Goal: Task Accomplishment & Management: Complete application form

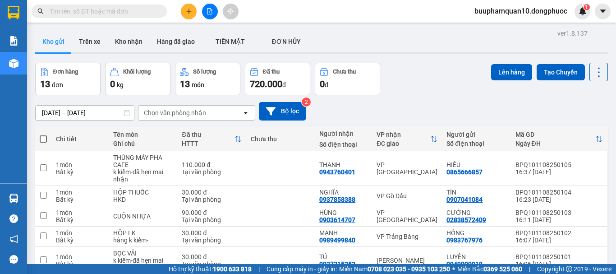
drag, startPoint x: 177, startPoint y: 110, endPoint x: 184, endPoint y: 110, distance: 6.8
click at [177, 110] on div "Chọn văn phòng nhận" at bounding box center [175, 112] width 62 height 9
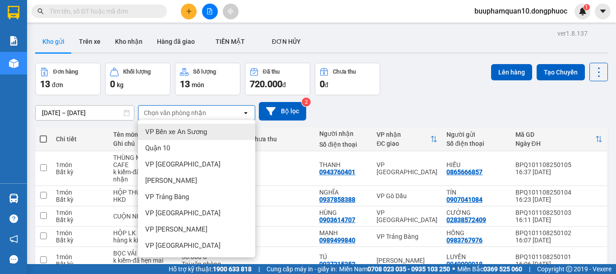
click at [361, 110] on div "[DATE] – [DATE] Press the down arrow key to interact with the calendar and sele…" at bounding box center [321, 111] width 573 height 18
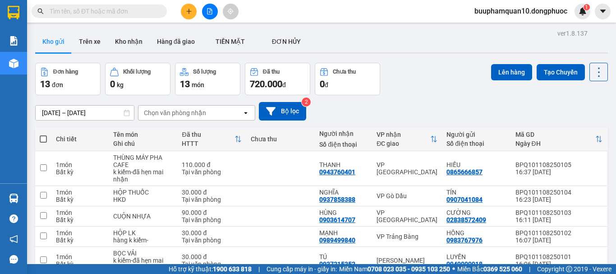
click at [411, 92] on div "Đơn hàng 13 đơn Khối lượng 0 kg Số lượng 13 món Đã thu 720.000 đ Chưa thu 0 đ L…" at bounding box center [321, 79] width 573 height 32
click at [85, 43] on button "Trên xe" at bounding box center [90, 42] width 36 height 22
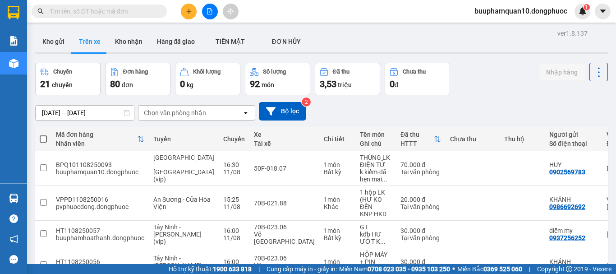
drag, startPoint x: 127, startPoint y: 43, endPoint x: 146, endPoint y: 58, distance: 24.4
click at [128, 43] on button "Kho nhận" at bounding box center [129, 42] width 42 height 22
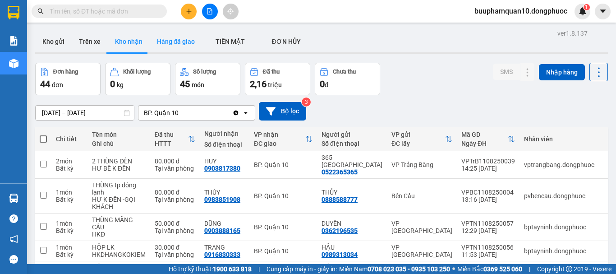
click at [171, 41] on button "Hàng đã giao" at bounding box center [176, 42] width 52 height 22
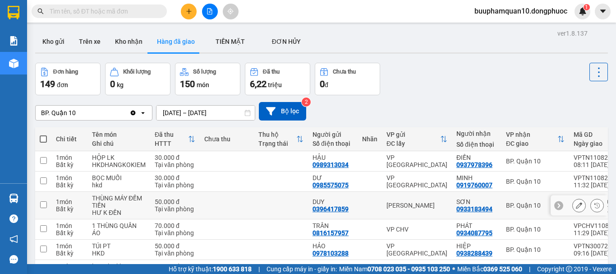
scroll to position [145, 0]
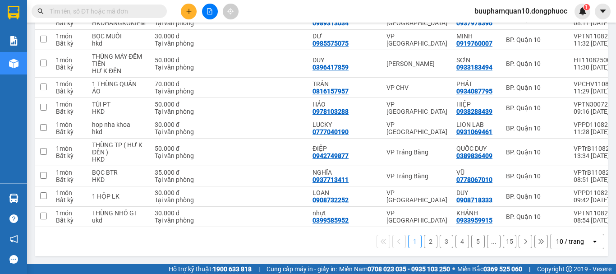
click at [425, 245] on button "2" at bounding box center [431, 241] width 14 height 14
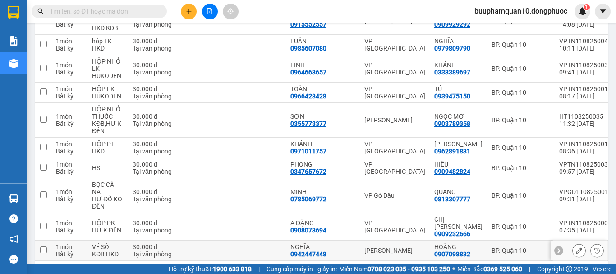
scroll to position [174, 0]
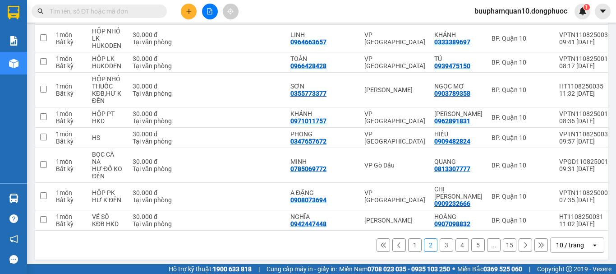
click at [440, 242] on button "3" at bounding box center [447, 245] width 14 height 14
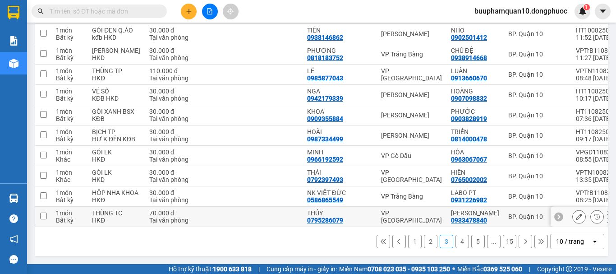
scroll to position [167, 0]
click at [455, 237] on button "4" at bounding box center [462, 241] width 14 height 14
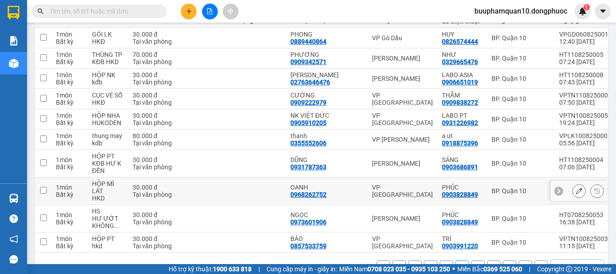
scroll to position [152, 0]
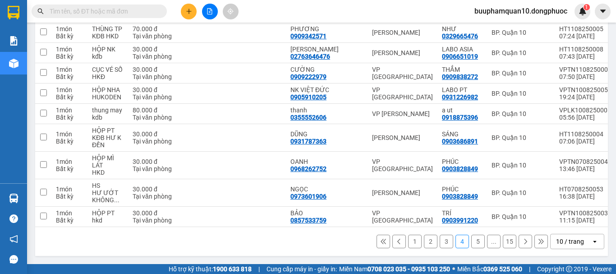
click at [471, 244] on button "5" at bounding box center [478, 241] width 14 height 14
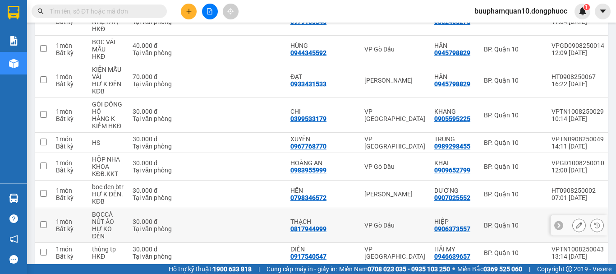
scroll to position [0, 0]
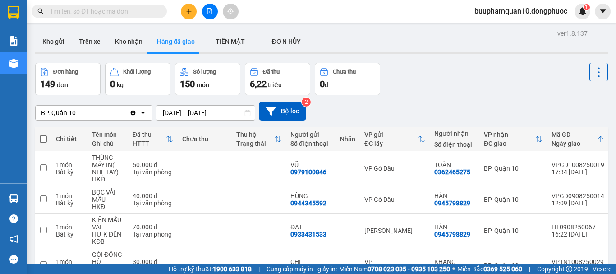
click at [94, 7] on input "text" at bounding box center [103, 11] width 106 height 10
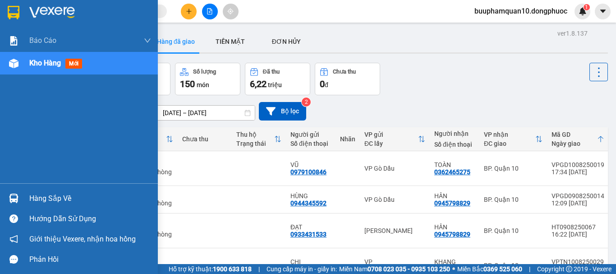
click at [77, 63] on span "mới" at bounding box center [73, 64] width 17 height 10
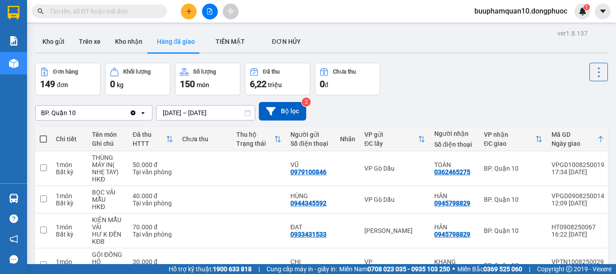
click at [436, 102] on div "BP. Quận 10 Clear value open [DATE] – [DATE] Press the down arrow key to intera…" at bounding box center [321, 111] width 573 height 18
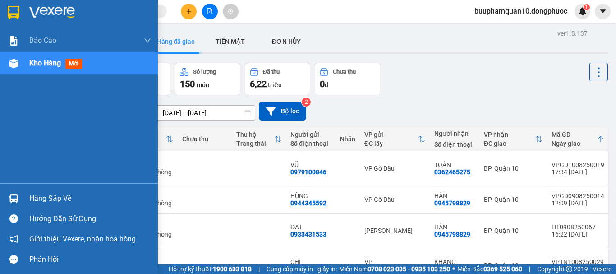
click at [40, 66] on span "Kho hàng" at bounding box center [45, 63] width 32 height 9
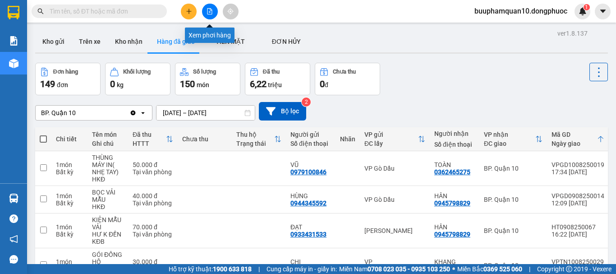
click at [209, 7] on button at bounding box center [210, 12] width 16 height 16
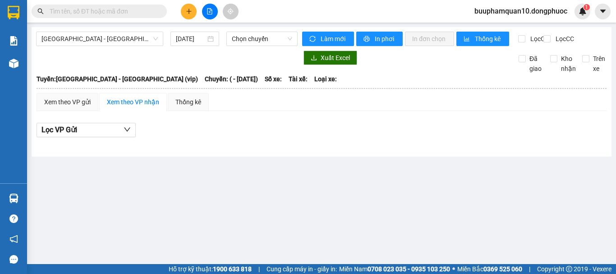
click at [99, 27] on div "[GEOGRAPHIC_DATA] - [GEOGRAPHIC_DATA] (vip) [DATE] Chọn chuyến Làm mới In phơi …" at bounding box center [322, 91] width 580 height 129
click at [91, 40] on span "[GEOGRAPHIC_DATA] - [GEOGRAPHIC_DATA] (vip)" at bounding box center [99, 39] width 116 height 14
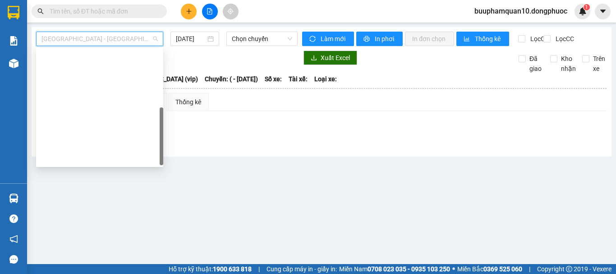
scroll to position [130, 0]
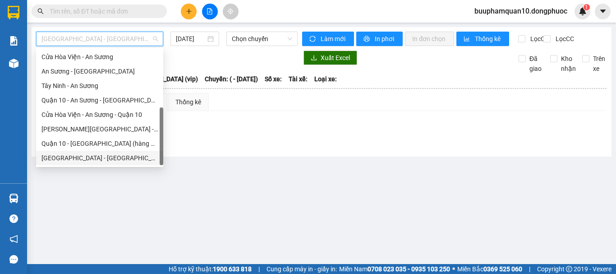
click at [94, 161] on div "[GEOGRAPHIC_DATA] - [GEOGRAPHIC_DATA] (vip)" at bounding box center [99, 158] width 116 height 10
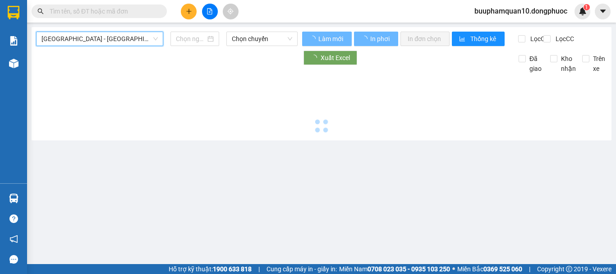
type input "[DATE]"
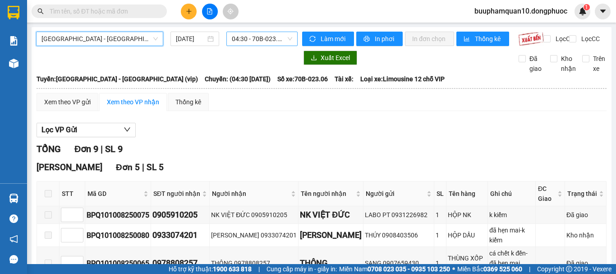
click at [257, 40] on span "04:30 - 70B-023.06" at bounding box center [262, 39] width 60 height 14
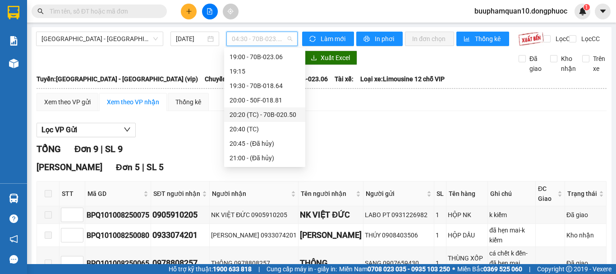
scroll to position [701, 0]
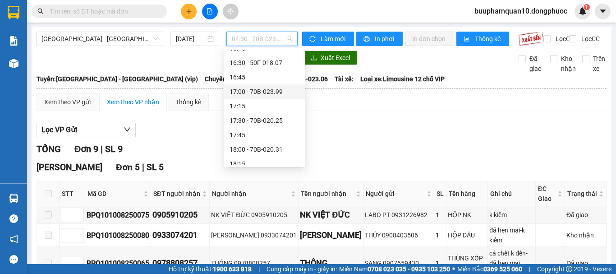
click at [266, 92] on div "17:00 - 70B-023.99" at bounding box center [265, 92] width 70 height 10
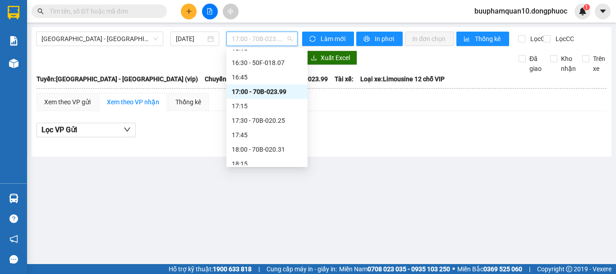
click at [257, 37] on span "17:00 - 70B-023.99" at bounding box center [262, 39] width 60 height 14
click at [276, 63] on div "16:30 - 50F-018.07" at bounding box center [267, 63] width 70 height 10
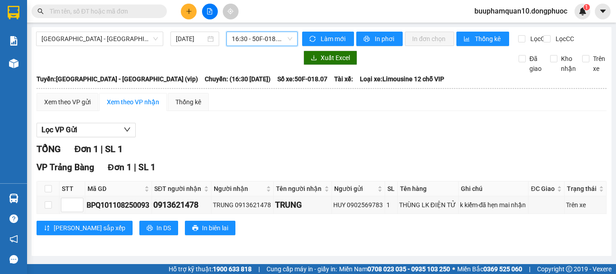
scroll to position [4, 0]
click at [247, 136] on div "Lọc VP Gửi" at bounding box center [322, 130] width 570 height 15
click at [262, 32] on span "16:30 - 50F-018.07" at bounding box center [262, 39] width 60 height 14
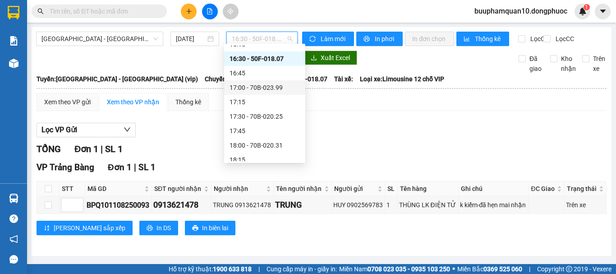
click at [276, 85] on div "17:00 - 70B-023.99" at bounding box center [265, 88] width 70 height 10
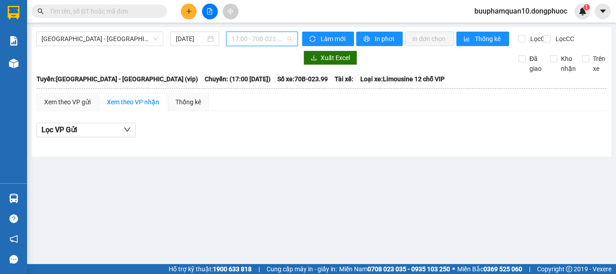
click at [274, 44] on span "17:00 - 70B-023.99" at bounding box center [262, 39] width 60 height 14
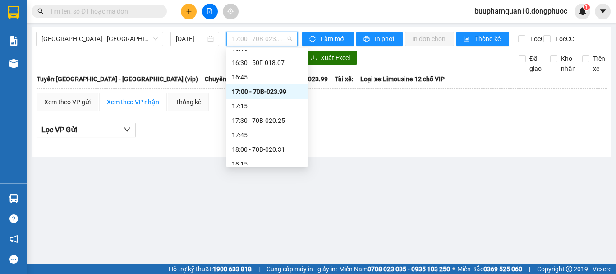
click at [263, 95] on div "17:00 - 70B-023.99" at bounding box center [267, 92] width 70 height 10
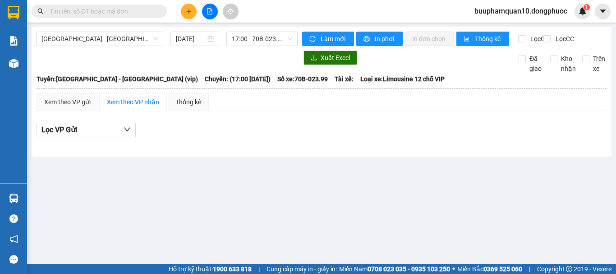
drag, startPoint x: 319, startPoint y: 165, endPoint x: 312, endPoint y: 158, distance: 9.3
click at [317, 164] on main "[GEOGRAPHIC_DATA] - [GEOGRAPHIC_DATA] (vip) [DATE] 17:00 - 70B-023.99 Làm mới I…" at bounding box center [308, 132] width 616 height 264
click at [234, 138] on div at bounding box center [322, 137] width 570 height 0
click at [137, 30] on div "[GEOGRAPHIC_DATA] - [GEOGRAPHIC_DATA] (vip) [DATE] 17:00 - 70B-023.99 Làm mới I…" at bounding box center [322, 91] width 580 height 129
click at [287, 156] on div "[GEOGRAPHIC_DATA] - [GEOGRAPHIC_DATA] (vip) [DATE] 17:00 - 70B-023.99 Làm mới I…" at bounding box center [322, 91] width 580 height 129
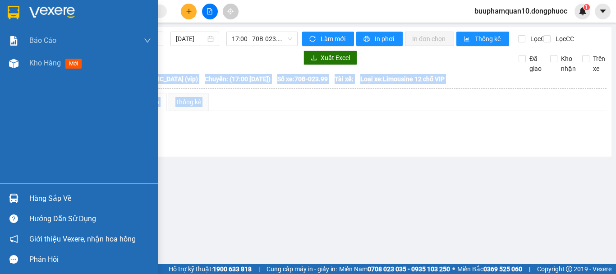
click at [63, 200] on div "Hàng sắp về" at bounding box center [90, 199] width 122 height 14
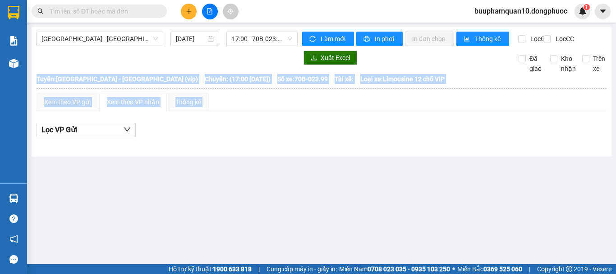
click at [492, 193] on section "Kết quả tìm kiếm ( 0 ) Bộ lọc No Data buuphamquan10.dongphuoc 1 Báo cáo Mẫu 1: …" at bounding box center [308, 137] width 616 height 274
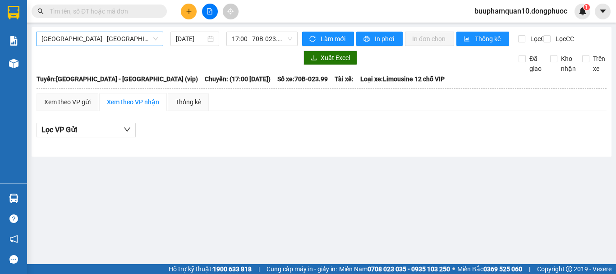
click at [118, 43] on span "[GEOGRAPHIC_DATA] - [GEOGRAPHIC_DATA] (vip)" at bounding box center [99, 39] width 116 height 14
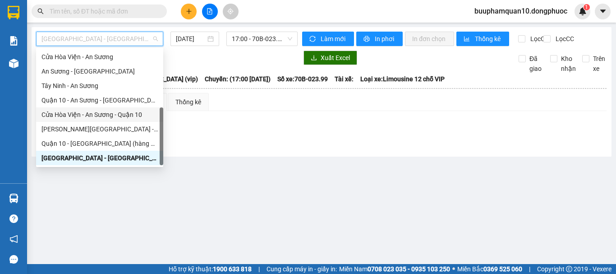
click at [321, 189] on main "[GEOGRAPHIC_DATA] - [GEOGRAPHIC_DATA] (vip) [DATE] 17:00 - 70B-023.99 Làm mới I…" at bounding box center [308, 132] width 616 height 264
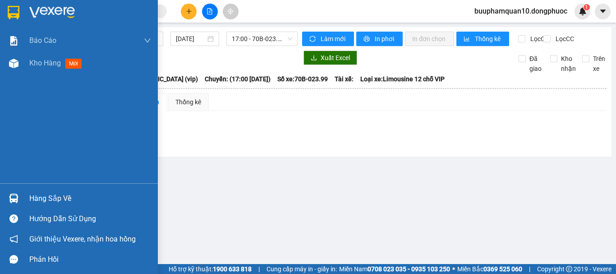
click at [42, 196] on div "Hàng sắp về" at bounding box center [90, 199] width 122 height 14
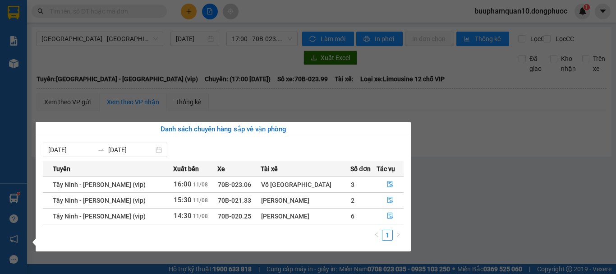
click at [502, 191] on section "Kết quả tìm kiếm ( 0 ) Bộ lọc No Data buuphamquan10.dongphuoc 1 Báo cáo Mẫu 1: …" at bounding box center [308, 137] width 616 height 274
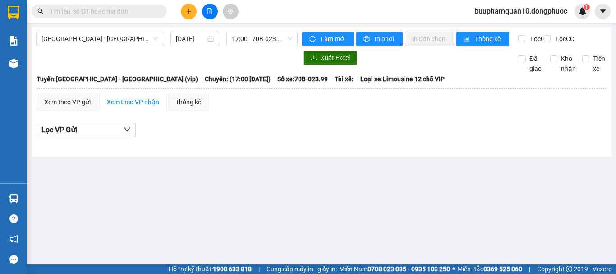
click at [278, 156] on div "[GEOGRAPHIC_DATA] - [GEOGRAPHIC_DATA] (vip) [DATE] 17:00 - 70B-023.99 Làm mới I…" at bounding box center [322, 91] width 580 height 129
click at [293, 165] on main "[GEOGRAPHIC_DATA] - [GEOGRAPHIC_DATA] (vip) [DATE] 17:00 - 70B-023.99 Làm mới I…" at bounding box center [308, 132] width 616 height 264
click at [485, 173] on main "[GEOGRAPHIC_DATA] - [GEOGRAPHIC_DATA] (vip) [DATE] 17:00 - 70B-023.99 Làm mới I…" at bounding box center [308, 132] width 616 height 264
click at [515, 216] on main "[GEOGRAPHIC_DATA] - [GEOGRAPHIC_DATA] (vip) [DATE] 17:00 - 70B-023.99 Làm mới I…" at bounding box center [308, 132] width 616 height 264
click at [539, 192] on main "[GEOGRAPHIC_DATA] - [GEOGRAPHIC_DATA] (vip) [DATE] 17:00 - 70B-023.99 Làm mới I…" at bounding box center [308, 132] width 616 height 264
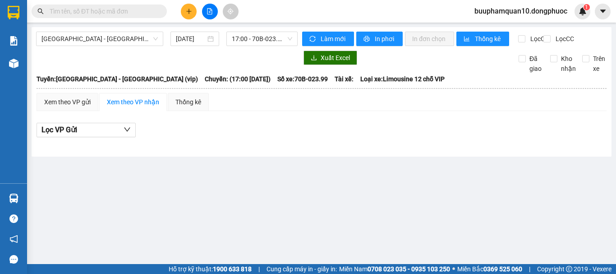
click at [359, 224] on main "[GEOGRAPHIC_DATA] - [GEOGRAPHIC_DATA] (vip) [DATE] 17:00 - 70B-023.99 Làm mới I…" at bounding box center [308, 132] width 616 height 264
click at [508, 220] on main "[GEOGRAPHIC_DATA] - [GEOGRAPHIC_DATA] (vip) [DATE] 17:00 - 70B-023.99 Làm mới I…" at bounding box center [308, 132] width 616 height 264
click at [192, 11] on icon "plus" at bounding box center [189, 11] width 6 height 6
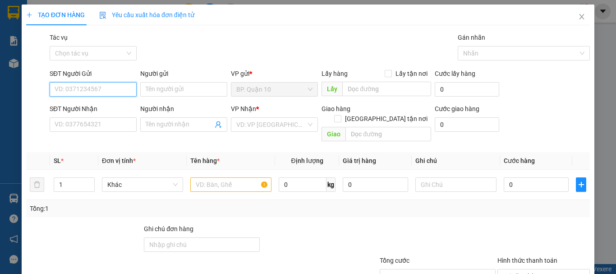
click at [72, 90] on input "SĐT Người Gửi" at bounding box center [93, 89] width 87 height 14
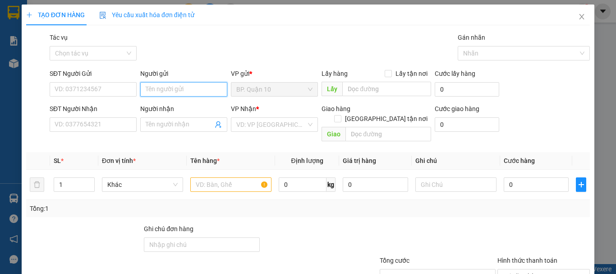
click at [170, 92] on input "Người gửi" at bounding box center [183, 89] width 87 height 14
type input "D"
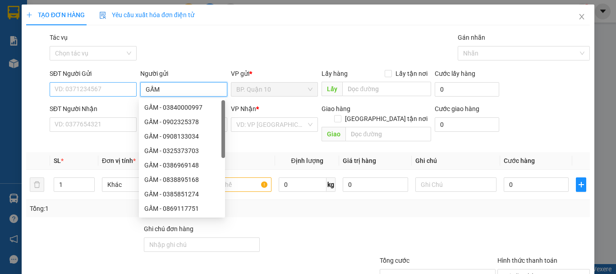
type input "GẤM"
click at [74, 89] on input "SĐT Người Gửi" at bounding box center [93, 89] width 87 height 14
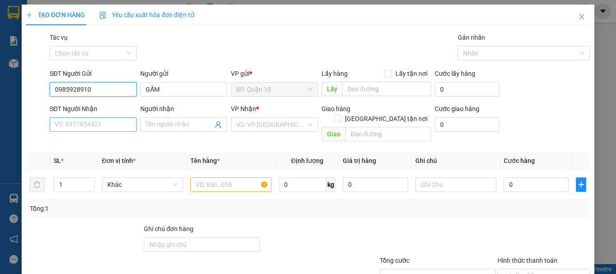
type input "0985928910"
click at [96, 125] on input "SĐT Người Nhận" at bounding box center [93, 124] width 87 height 14
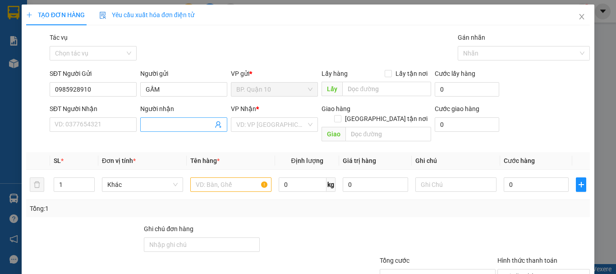
click at [171, 125] on input "Người nhận" at bounding box center [179, 124] width 67 height 10
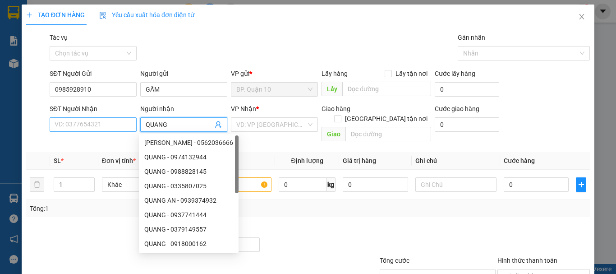
type input "QUANG"
click at [124, 124] on input "SĐT Người Nhận" at bounding box center [93, 124] width 87 height 14
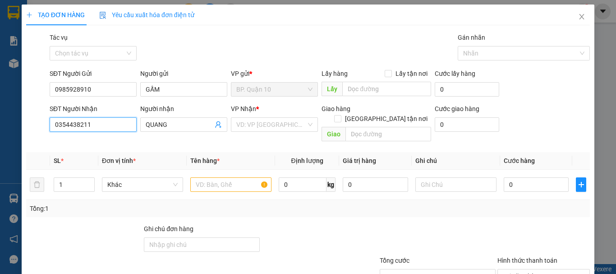
click at [68, 124] on input "0354438211" at bounding box center [93, 124] width 87 height 14
click at [78, 123] on input "0354438211" at bounding box center [93, 124] width 87 height 14
click at [93, 126] on input "0354438211" at bounding box center [93, 124] width 87 height 14
type input "0354438211"
click at [268, 126] on input "search" at bounding box center [271, 125] width 70 height 14
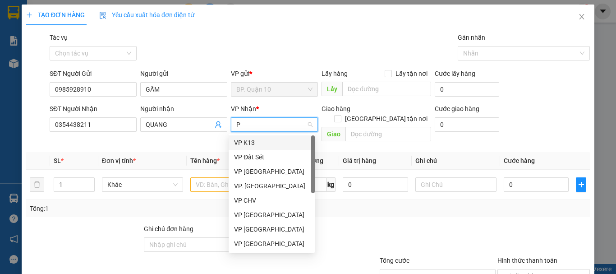
type input "PH"
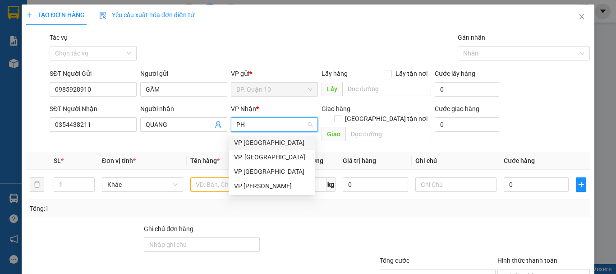
click at [282, 145] on div "VP [GEOGRAPHIC_DATA]" at bounding box center [271, 143] width 75 height 10
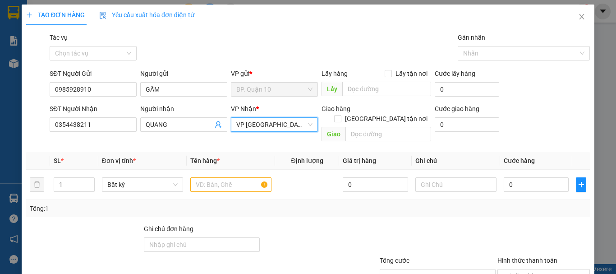
click at [297, 233] on div at bounding box center [320, 240] width 118 height 32
drag, startPoint x: 222, startPoint y: 171, endPoint x: 224, endPoint y: 179, distance: 8.4
click at [221, 177] on input "text" at bounding box center [230, 184] width 81 height 14
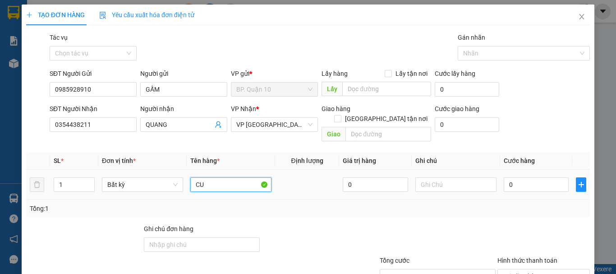
type input "C"
type input "CUỘN DÂY ĐIỆN"
click at [372, 224] on div at bounding box center [320, 240] width 118 height 32
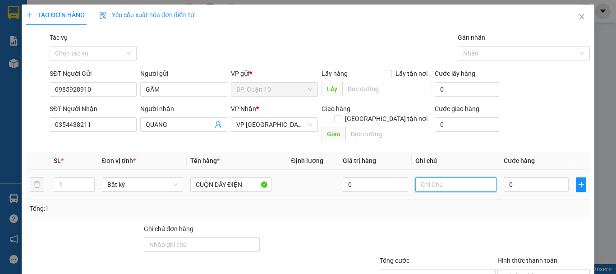
click at [447, 177] on input "text" at bounding box center [455, 184] width 81 height 14
type input "M"
type input "D"
type input "d"
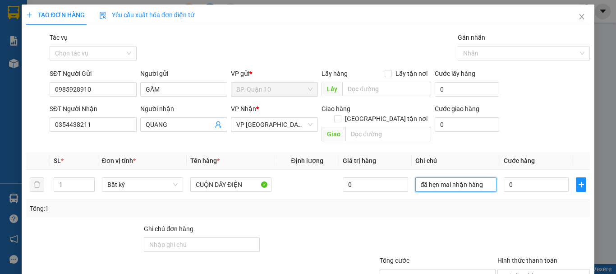
type input "đã hẹn mai nhận hàng"
drag, startPoint x: 526, startPoint y: 196, endPoint x: 519, endPoint y: 180, distance: 17.1
click at [526, 203] on div "Tổng: 1" at bounding box center [308, 208] width 556 height 10
click at [516, 179] on input "0" at bounding box center [536, 184] width 65 height 14
type input "2"
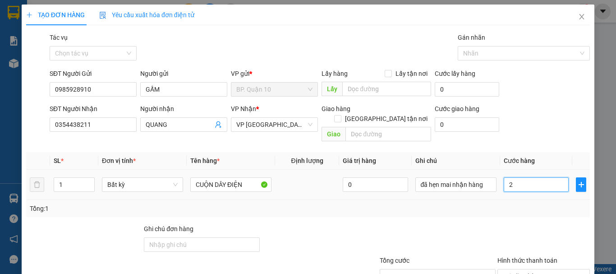
type input "2"
type input "25"
type input "250"
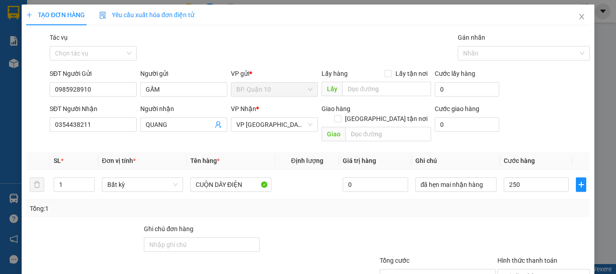
type input "250.000"
drag, startPoint x: 445, startPoint y: 207, endPoint x: 446, endPoint y: 199, distance: 8.1
click at [445, 207] on div "Transit Pickup Surcharge Ids Transit Deliver Surcharge Ids Transit Deliver Surc…" at bounding box center [308, 179] width 564 height 294
click at [118, 89] on input "0985928910" at bounding box center [93, 89] width 87 height 14
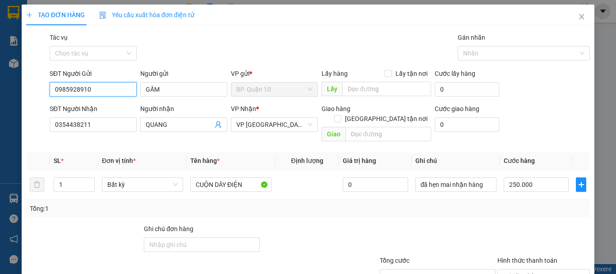
click at [118, 89] on input "0985928910" at bounding box center [93, 89] width 87 height 14
click at [116, 90] on input "0985928910" at bounding box center [93, 89] width 87 height 14
click at [280, 83] on span "BP. Quận 10" at bounding box center [274, 90] width 76 height 14
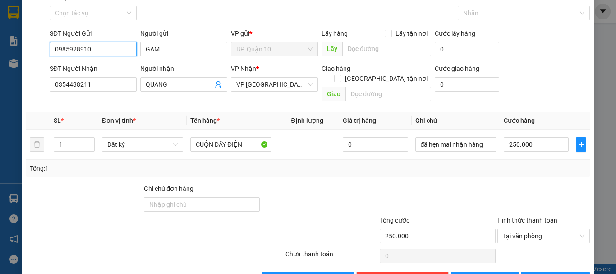
scroll to position [60, 0]
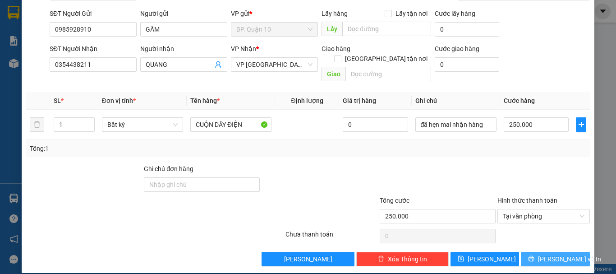
click at [555, 254] on span "[PERSON_NAME] và In" at bounding box center [569, 259] width 63 height 10
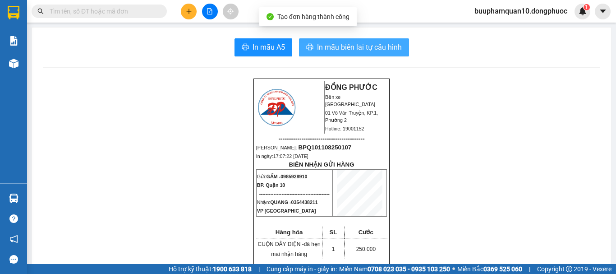
click at [371, 41] on span "In mẫu biên lai tự cấu hình" at bounding box center [359, 46] width 85 height 11
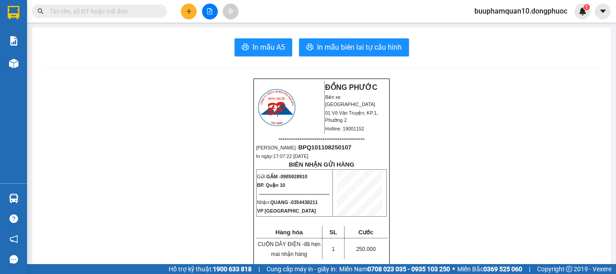
click at [154, 13] on input "text" at bounding box center [103, 11] width 106 height 10
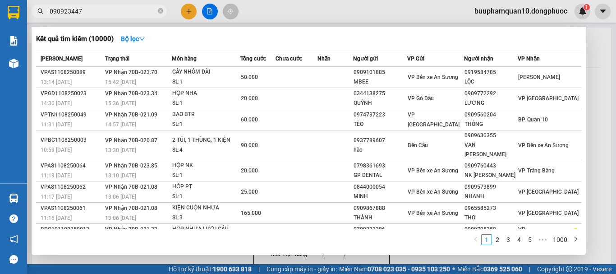
type input "0909234479"
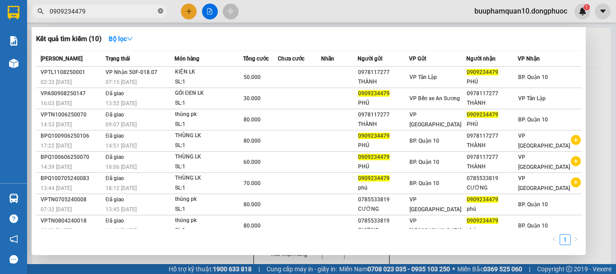
click at [162, 11] on icon "close-circle" at bounding box center [160, 10] width 5 height 5
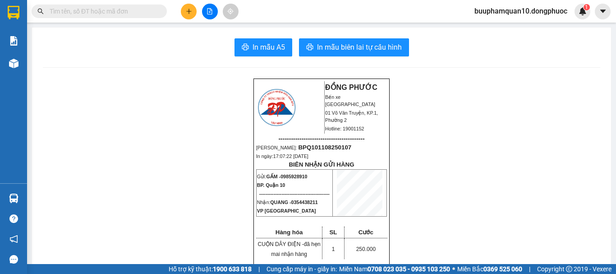
click at [72, 9] on input "text" at bounding box center [103, 11] width 106 height 10
click at [191, 15] on button at bounding box center [189, 12] width 16 height 16
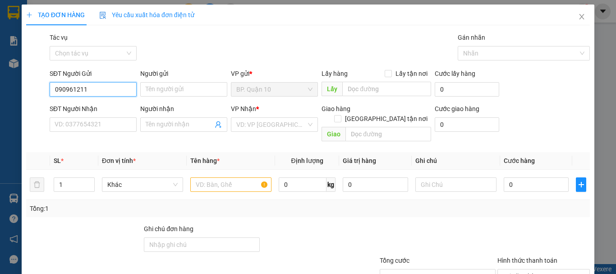
type input "0909612111"
click at [104, 108] on div "0909612111 - NAM" at bounding box center [92, 107] width 75 height 10
type input "NAM"
type input "0944402036"
type input "CHƠN"
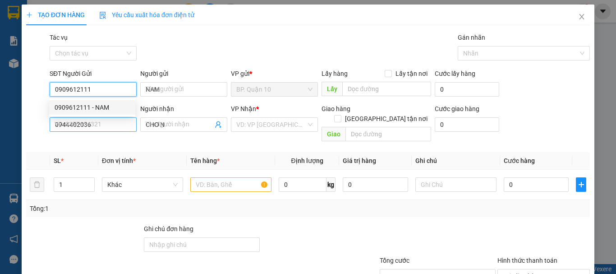
type input "40.000"
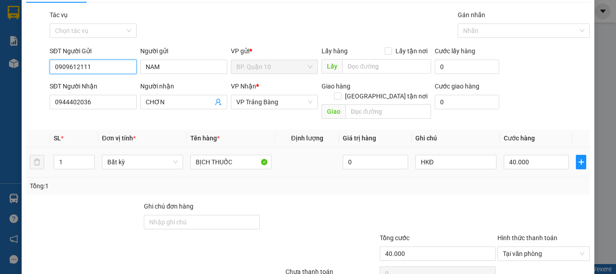
scroll to position [60, 0]
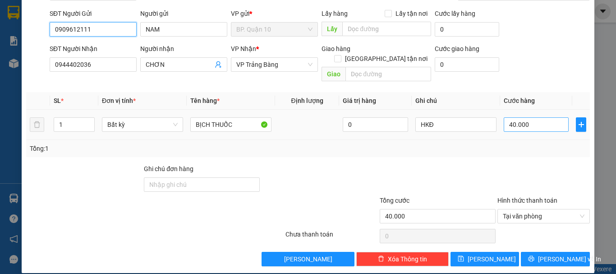
type input "0909612111"
click at [545, 117] on input "40.000" at bounding box center [536, 124] width 65 height 14
type input "3"
type input "30"
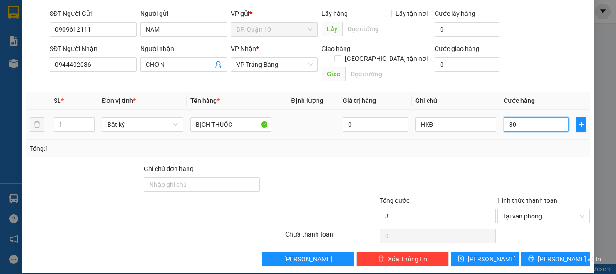
type input "30"
type input "30.000"
click at [472, 165] on div at bounding box center [438, 180] width 118 height 32
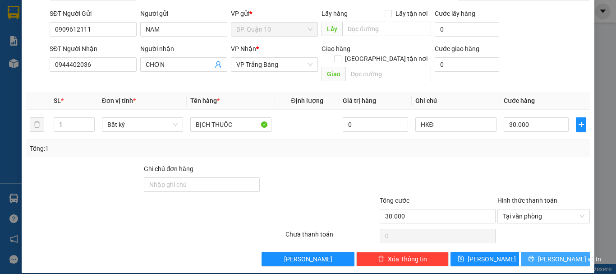
click at [554, 254] on span "[PERSON_NAME] và In" at bounding box center [569, 259] width 63 height 10
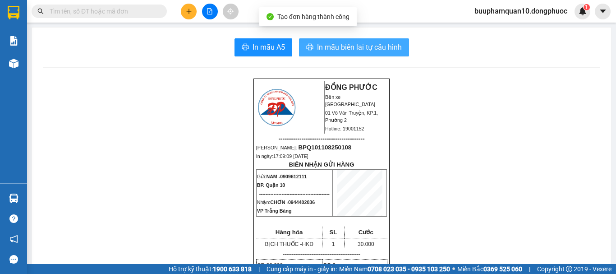
click at [344, 46] on span "In mẫu biên lai tự cấu hình" at bounding box center [359, 46] width 85 height 11
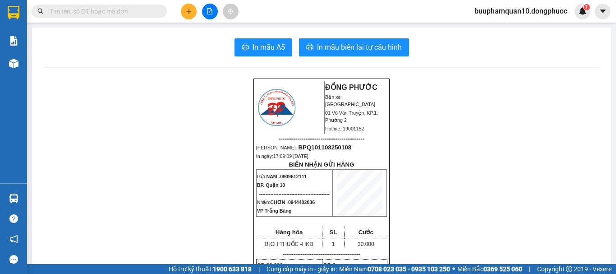
drag, startPoint x: 167, startPoint y: 136, endPoint x: 178, endPoint y: 75, distance: 61.8
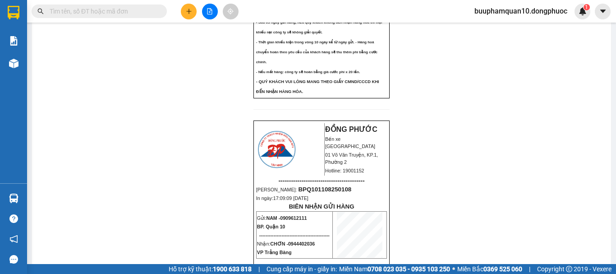
scroll to position [301, 0]
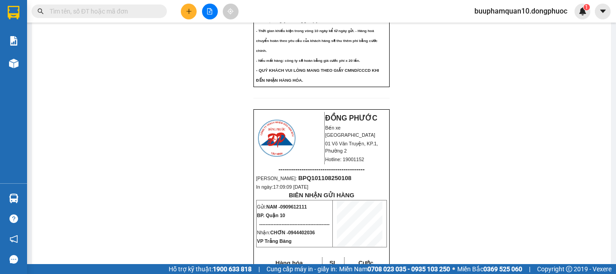
click at [189, 14] on icon "plus" at bounding box center [189, 11] width 6 height 6
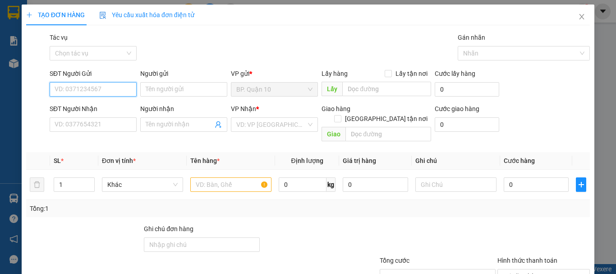
click at [92, 89] on input "SĐT Người Gửi" at bounding box center [93, 89] width 87 height 14
type input "0909489168"
click at [110, 105] on div "0909489168 - THẢO" at bounding box center [92, 107] width 75 height 10
type input "THẢO"
type input "0344138275"
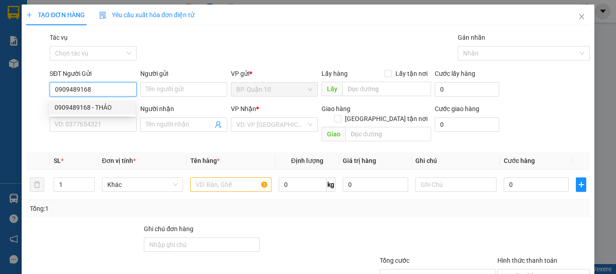
type input "QUỲNH"
type input "30.000"
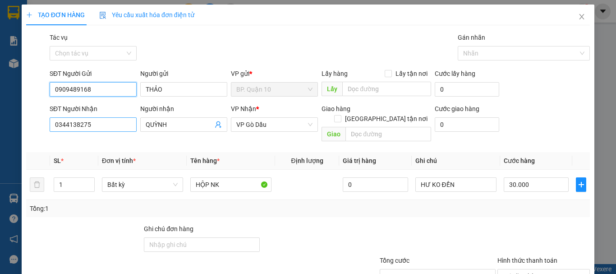
type input "0909489168"
click at [114, 129] on input "0344138275" at bounding box center [93, 124] width 87 height 14
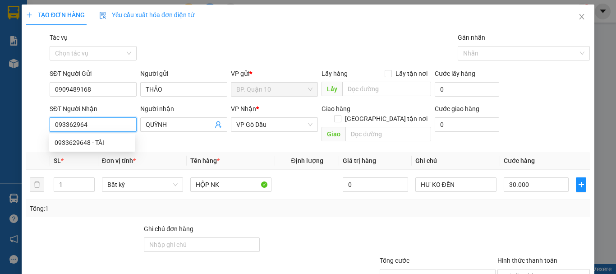
type input "0933629648"
drag, startPoint x: 101, startPoint y: 143, endPoint x: 103, endPoint y: 138, distance: 5.3
click at [101, 143] on div "0933629648 - TÀI" at bounding box center [92, 143] width 75 height 10
type input "TÀI"
type input "0933629648"
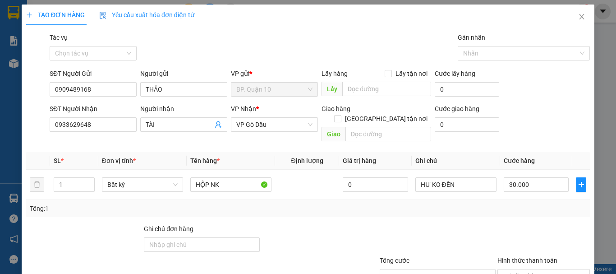
click at [464, 224] on div at bounding box center [438, 240] width 118 height 32
click at [527, 179] on input "30.000" at bounding box center [536, 184] width 65 height 14
type input "9"
type input "90"
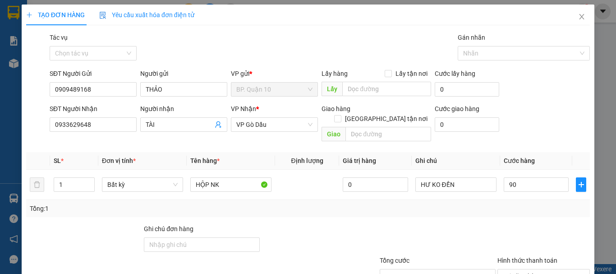
type input "90.000"
click at [450, 206] on div "Tổng: 1" at bounding box center [308, 208] width 564 height 17
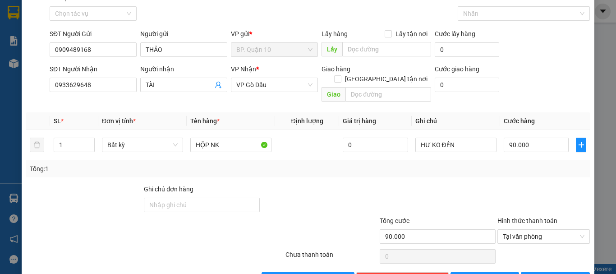
scroll to position [60, 0]
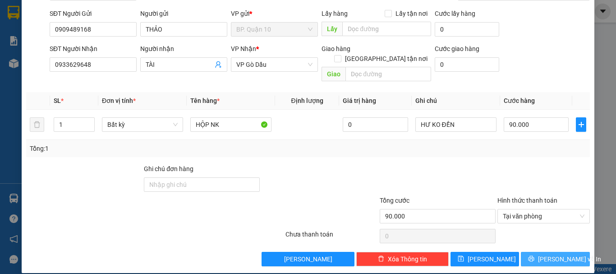
click at [552, 254] on span "[PERSON_NAME] và In" at bounding box center [569, 259] width 63 height 10
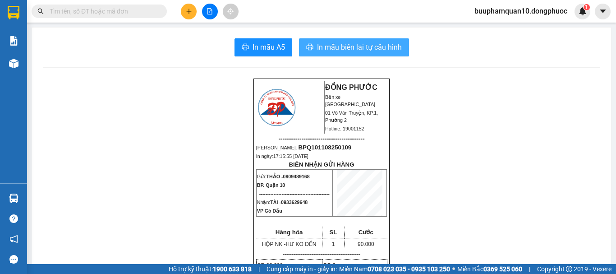
click at [325, 47] on span "In mẫu biên lai tự cấu hình" at bounding box center [359, 46] width 85 height 11
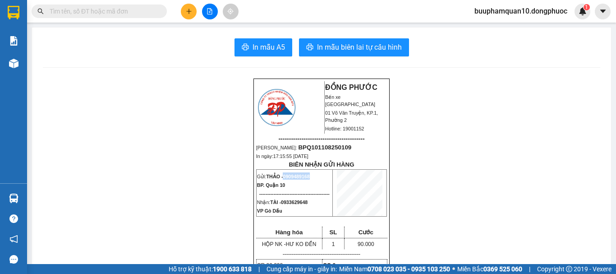
drag, startPoint x: 317, startPoint y: 177, endPoint x: 283, endPoint y: 177, distance: 33.8
click at [283, 177] on p "Gửi: THẢO - 0909489168" at bounding box center [294, 175] width 75 height 7
copy span "0909489168"
paste input "0909489168"
type input "0909489168"
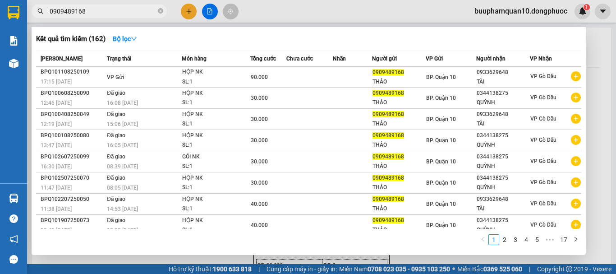
drag, startPoint x: 160, startPoint y: 12, endPoint x: 160, endPoint y: 7, distance: 5.4
click at [160, 11] on icon "close-circle" at bounding box center [160, 10] width 5 height 5
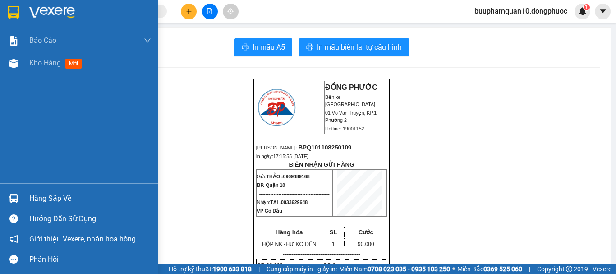
drag, startPoint x: 44, startPoint y: 199, endPoint x: 43, endPoint y: 194, distance: 4.6
click at [44, 199] on div "Hàng sắp về" at bounding box center [90, 199] width 122 height 14
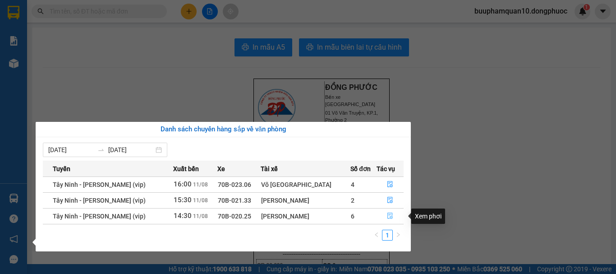
drag, startPoint x: 391, startPoint y: 219, endPoint x: 372, endPoint y: 208, distance: 22.6
click at [390, 219] on icon "file-done" at bounding box center [390, 215] width 6 height 6
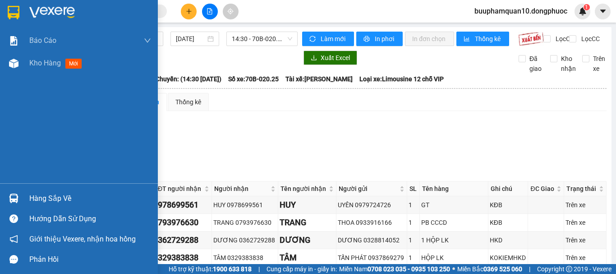
click at [69, 195] on div "Hàng sắp về" at bounding box center [90, 199] width 122 height 14
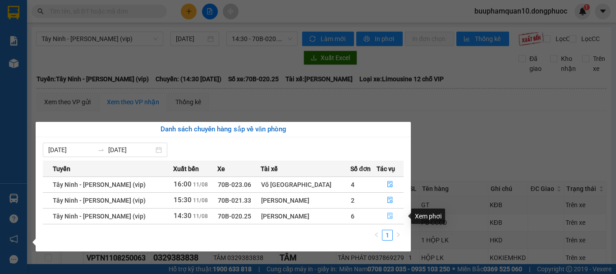
click at [387, 215] on icon "file-done" at bounding box center [390, 215] width 6 height 6
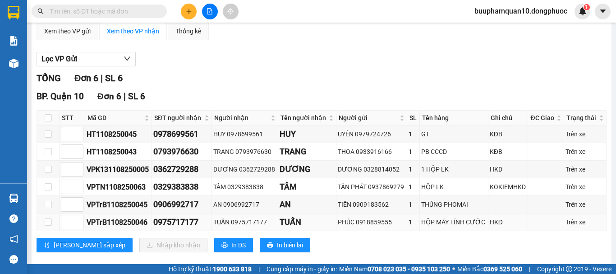
scroll to position [92, 0]
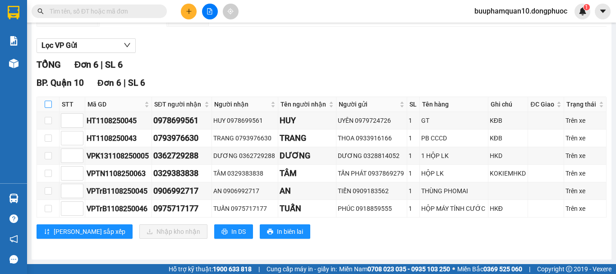
click at [50, 105] on input "checkbox" at bounding box center [48, 104] width 7 height 7
checkbox input "true"
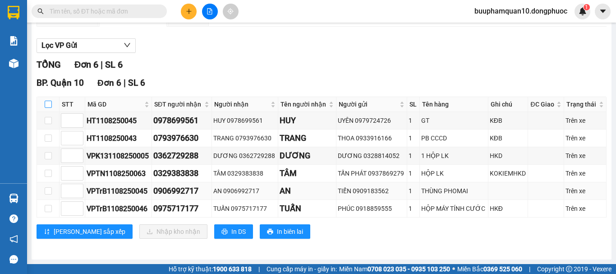
checkbox input "true"
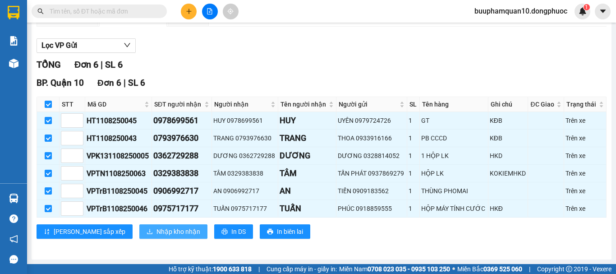
click at [156, 235] on span "Nhập kho nhận" at bounding box center [178, 231] width 44 height 10
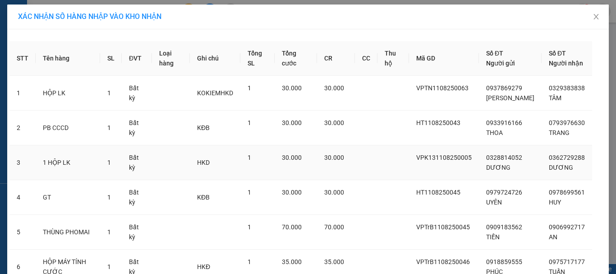
scroll to position [76, 0]
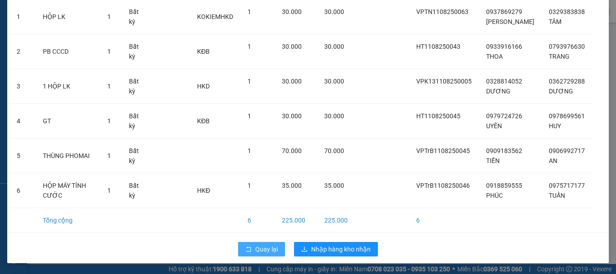
click at [245, 249] on icon "rollback" at bounding box center [248, 249] width 6 height 6
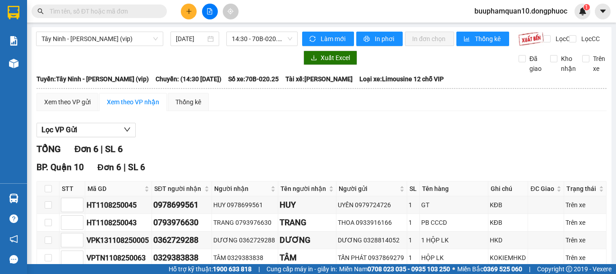
click at [120, 12] on input "text" at bounding box center [103, 11] width 106 height 10
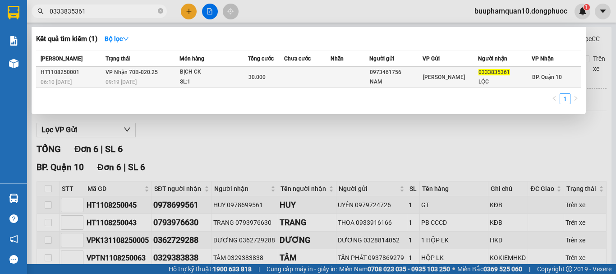
type input "0333835361"
click at [207, 73] on div "BỊCH CK" at bounding box center [214, 72] width 68 height 10
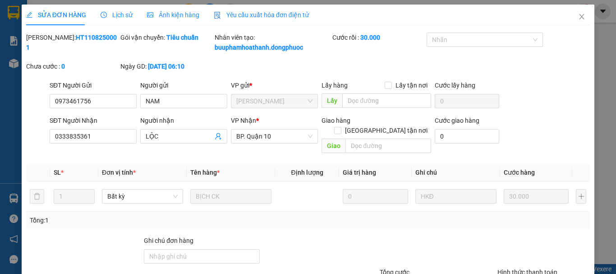
type input "0973461756"
type input "NAM"
type input "0333835361"
type input "LỘC"
type input "30.000"
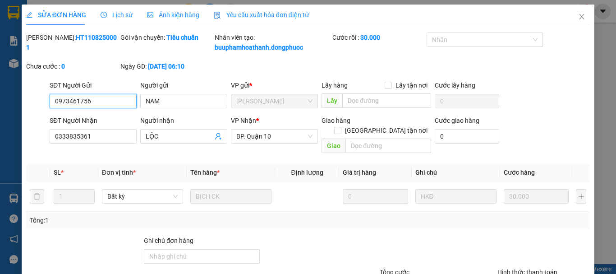
scroll to position [57, 0]
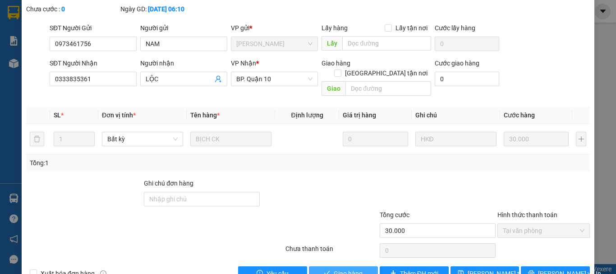
click at [338, 268] on span "Giao hàng" at bounding box center [348, 273] width 29 height 10
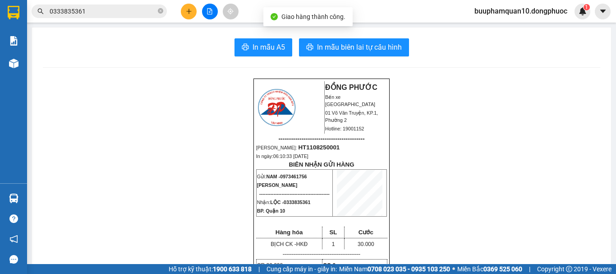
click at [104, 13] on input "0333835361" at bounding box center [103, 11] width 106 height 10
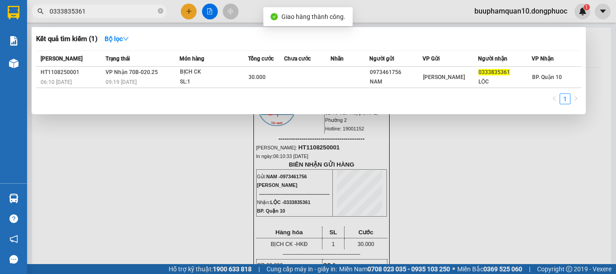
click at [104, 13] on input "0333835361" at bounding box center [103, 11] width 106 height 10
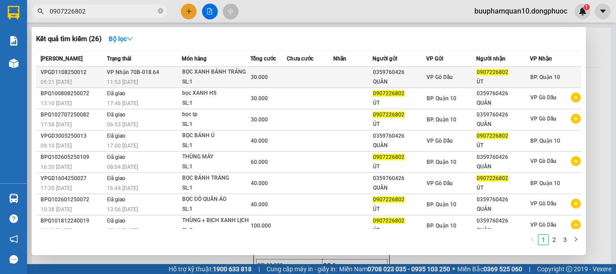
type input "0907226802"
click at [159, 73] on td "VP Nhận 70B-018.64 11:53 [DATE]" at bounding box center [143, 77] width 77 height 21
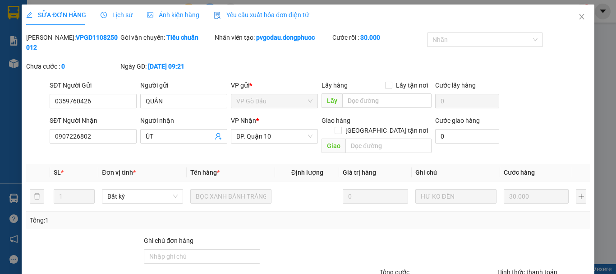
type input "0359760426"
type input "QUÂN"
type input "0907226802"
type input "ÚT"
type input "30.000"
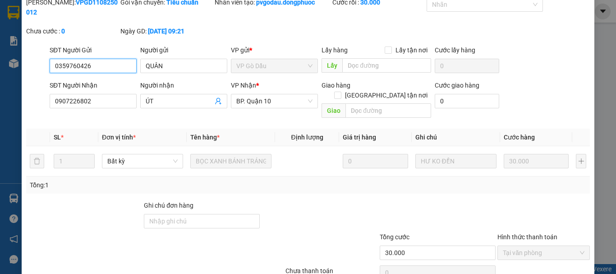
scroll to position [62, 0]
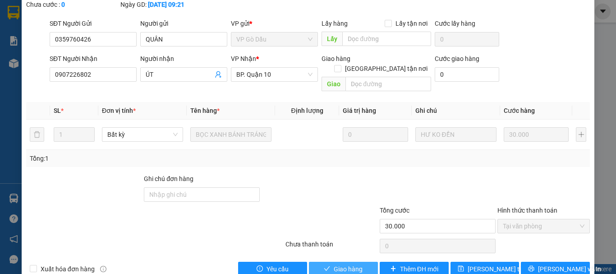
click at [342, 264] on span "Giao hàng" at bounding box center [348, 269] width 29 height 10
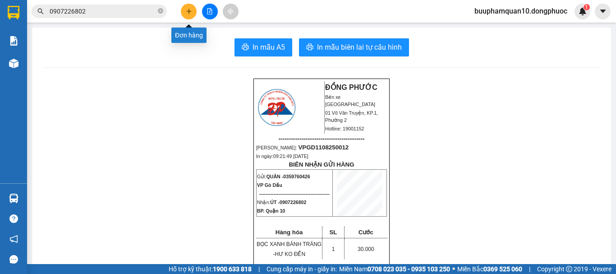
click at [191, 14] on button at bounding box center [189, 12] width 16 height 16
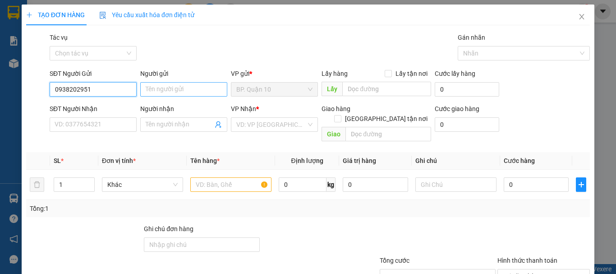
type input "0938202951"
click at [202, 83] on input "Người gửi" at bounding box center [183, 89] width 87 height 14
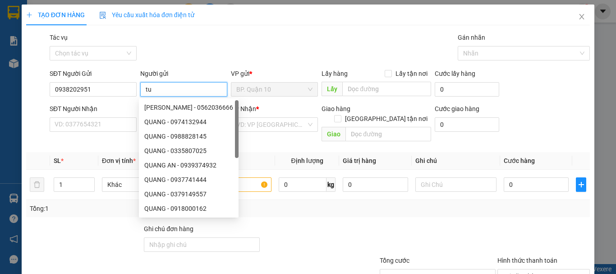
type input "t"
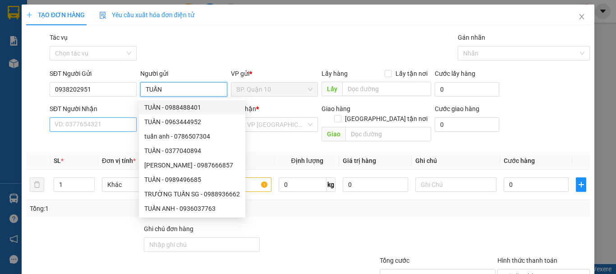
type input "TUẤN"
click at [81, 128] on input "SĐT Người Nhận" at bounding box center [93, 124] width 87 height 14
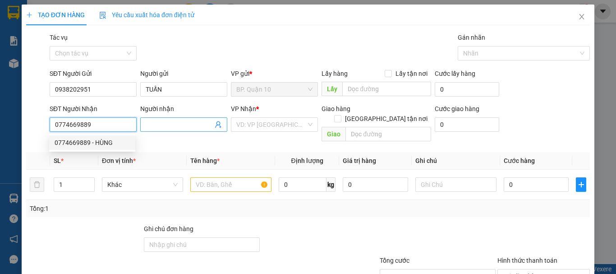
type input "0774669889"
click at [183, 122] on input "Người nhận" at bounding box center [179, 124] width 67 height 10
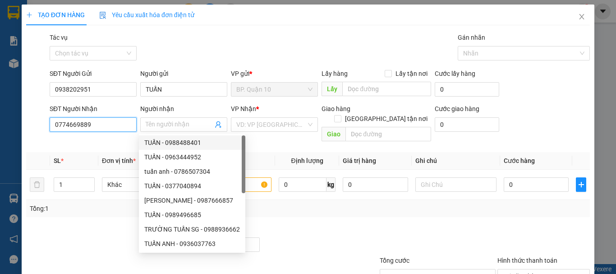
click at [98, 119] on input "0774669889" at bounding box center [93, 124] width 87 height 14
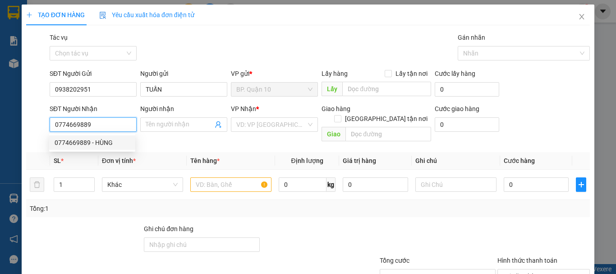
click at [101, 146] on div "0774669889 - HÙNG" at bounding box center [92, 143] width 75 height 10
type input "HÙNG"
type input "260.000"
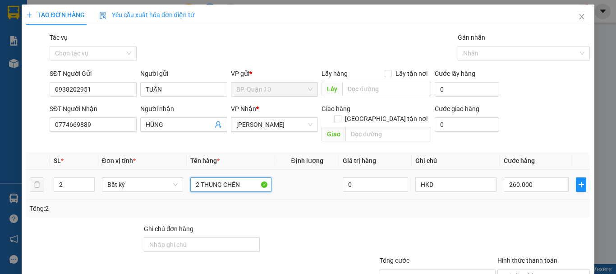
click at [239, 177] on input "2 THUNG CHÉN" at bounding box center [230, 184] width 81 height 14
type input "1 THÙNG THUỐC"
click at [526, 177] on input "260.000" at bounding box center [536, 184] width 65 height 14
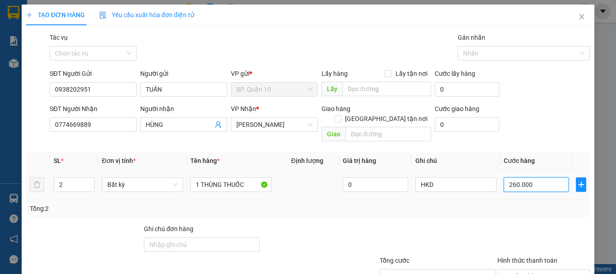
click at [526, 177] on input "260.000" at bounding box center [536, 184] width 65 height 14
type input "3"
type input "30"
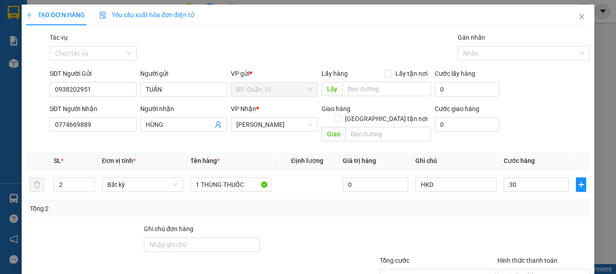
drag, startPoint x: 515, startPoint y: 200, endPoint x: 510, endPoint y: 199, distance: 5.5
click at [514, 203] on div "Tổng: 2" at bounding box center [308, 208] width 556 height 10
type input "30.000"
click at [77, 178] on input "2" at bounding box center [74, 185] width 40 height 14
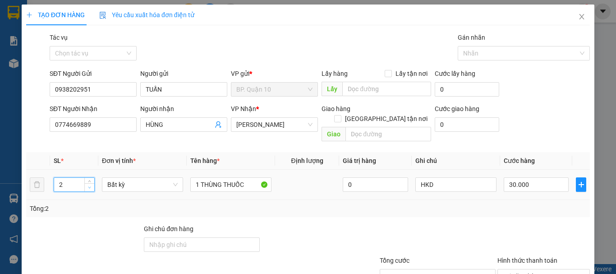
type input "1"
click at [87, 185] on span "down" at bounding box center [89, 187] width 5 height 5
click at [344, 203] on div "Tổng: 1" at bounding box center [308, 208] width 556 height 10
type input "0"
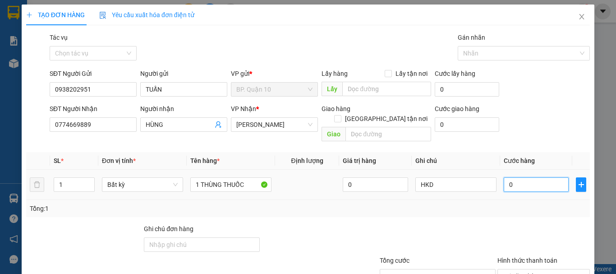
click at [532, 177] on input "0" at bounding box center [536, 184] width 65 height 14
type input "3"
type input "30"
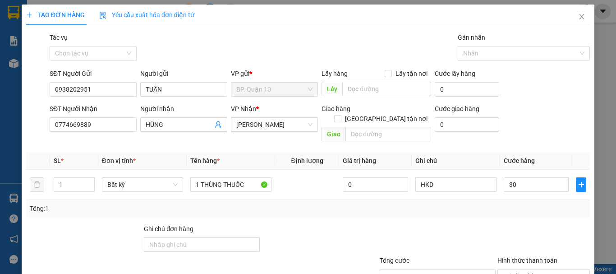
type input "30.000"
click at [509, 211] on div "Transit Pickup Surcharge Ids Transit Deliver Surcharge Ids Transit Deliver Surc…" at bounding box center [308, 179] width 564 height 294
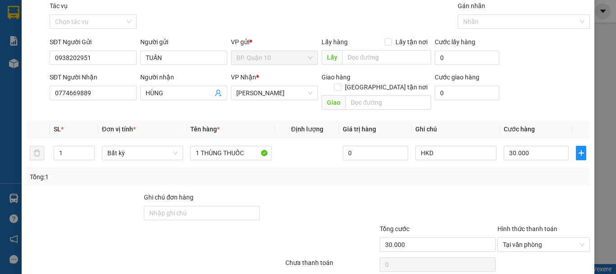
scroll to position [60, 0]
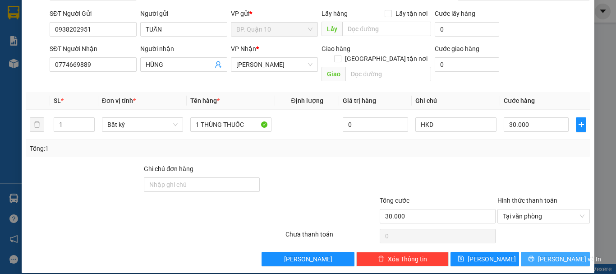
click at [545, 254] on span "[PERSON_NAME] và In" at bounding box center [569, 259] width 63 height 10
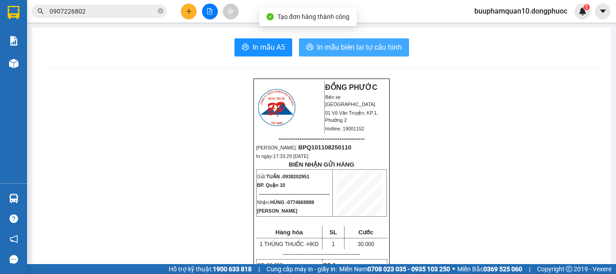
click at [353, 48] on span "In mẫu biên lai tự cấu hình" at bounding box center [359, 46] width 85 height 11
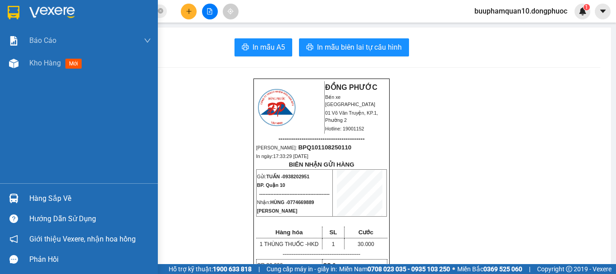
click at [61, 193] on div "Hàng sắp về" at bounding box center [90, 199] width 122 height 14
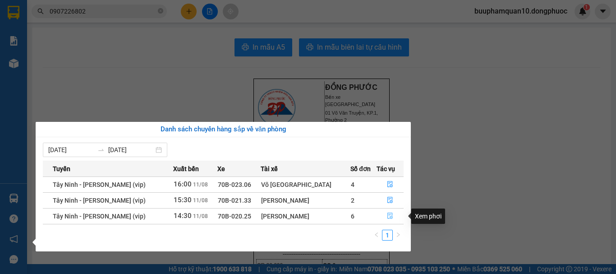
click at [388, 217] on icon "file-done" at bounding box center [390, 215] width 6 height 6
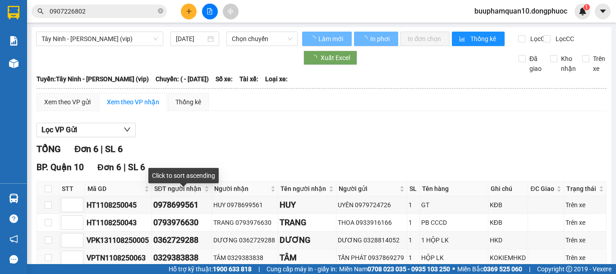
scroll to position [92, 0]
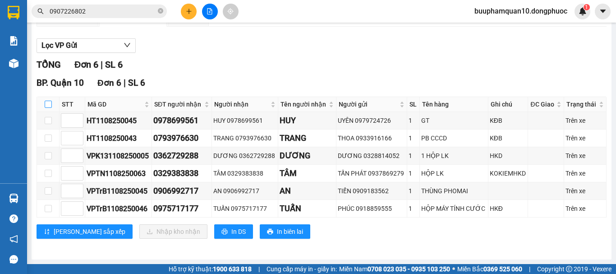
click at [47, 100] on label at bounding box center [48, 104] width 7 height 10
click at [47, 101] on input "checkbox" at bounding box center [48, 104] width 7 height 7
checkbox input "true"
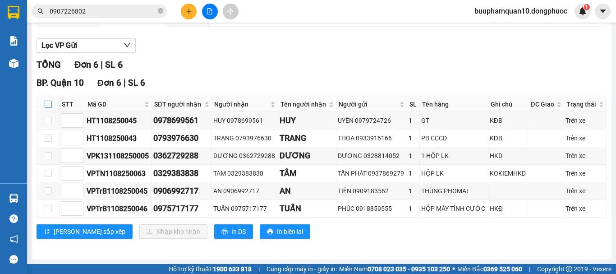
checkbox input "true"
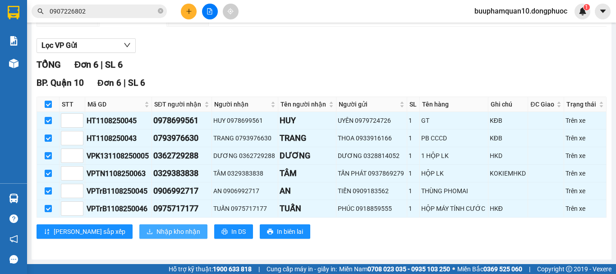
click at [147, 238] on button "Nhập kho nhận" at bounding box center [173, 231] width 68 height 14
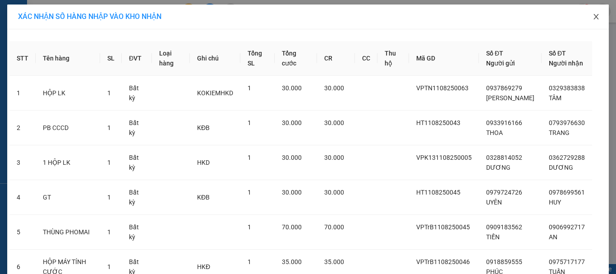
click at [592, 15] on icon "close" at bounding box center [595, 16] width 7 height 7
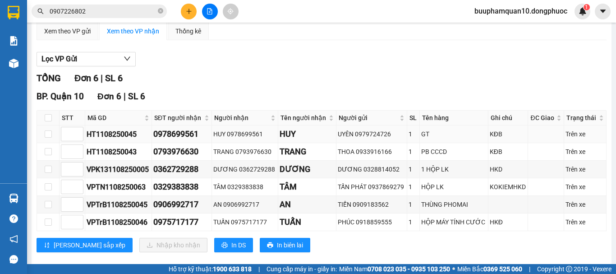
scroll to position [92, 0]
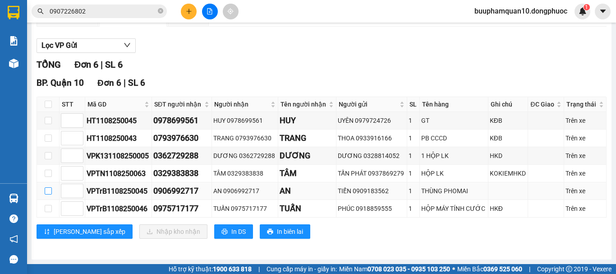
click at [45, 192] on input "checkbox" at bounding box center [48, 190] width 7 height 7
checkbox input "true"
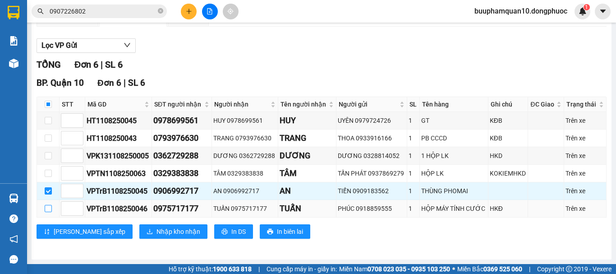
click at [47, 208] on input "checkbox" at bounding box center [48, 208] width 7 height 7
checkbox input "true"
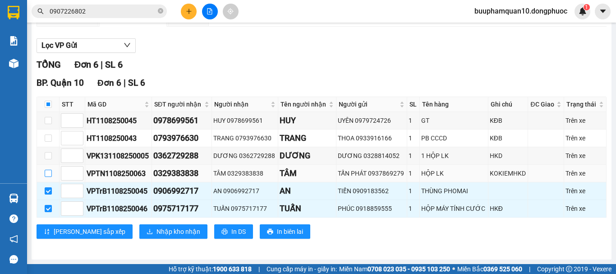
click at [46, 170] on input "checkbox" at bounding box center [48, 173] width 7 height 7
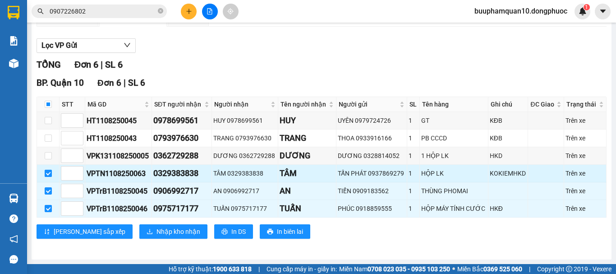
click at [46, 170] on input "checkbox" at bounding box center [48, 173] width 7 height 7
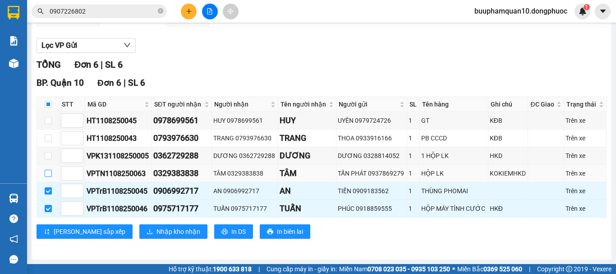
click at [46, 170] on input "checkbox" at bounding box center [48, 173] width 7 height 7
checkbox input "true"
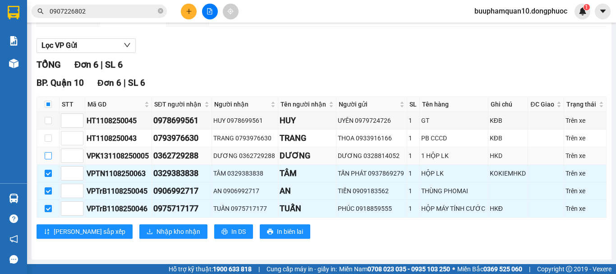
click at [47, 159] on input "checkbox" at bounding box center [48, 155] width 7 height 7
checkbox input "true"
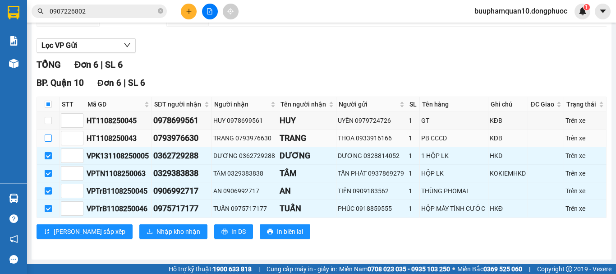
click at [47, 138] on input "checkbox" at bounding box center [48, 137] width 7 height 7
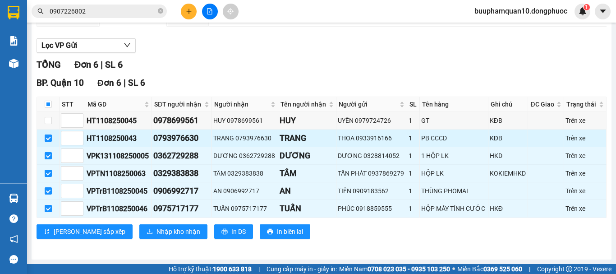
click at [47, 138] on input "checkbox" at bounding box center [48, 137] width 7 height 7
checkbox input "false"
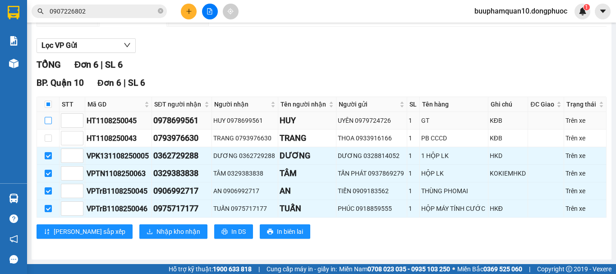
click at [47, 121] on input "checkbox" at bounding box center [48, 120] width 7 height 7
checkbox input "true"
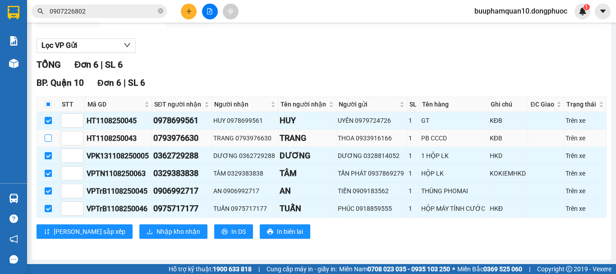
click at [49, 140] on input "checkbox" at bounding box center [48, 137] width 7 height 7
checkbox input "true"
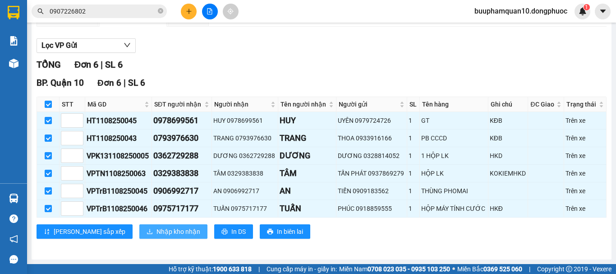
click at [139, 239] on button "Nhập kho nhận" at bounding box center [173, 231] width 68 height 14
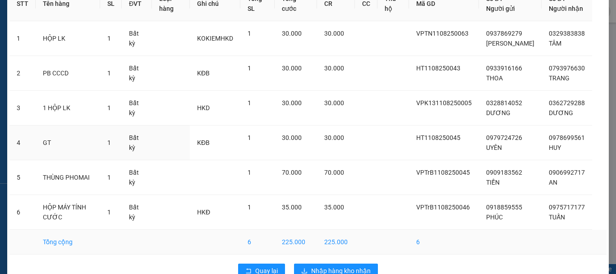
scroll to position [76, 0]
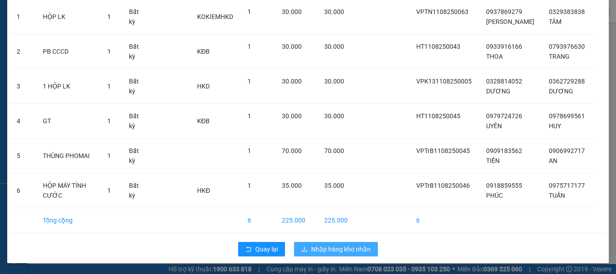
click at [345, 250] on span "Nhập hàng kho nhận" at bounding box center [341, 249] width 60 height 10
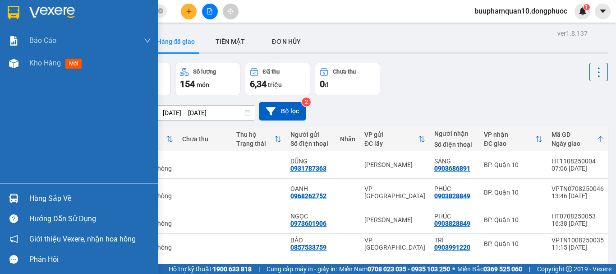
click at [35, 192] on div "Hàng sắp về" at bounding box center [90, 199] width 122 height 14
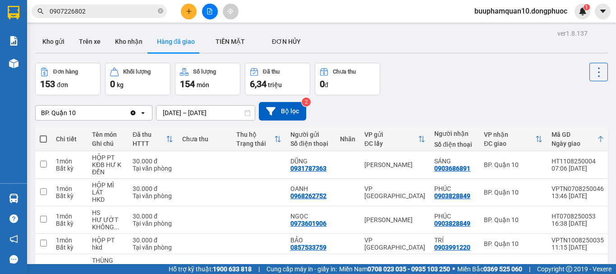
drag, startPoint x: 210, startPoint y: 14, endPoint x: 185, endPoint y: 15, distance: 24.8
click at [207, 15] on section "Kết quả tìm kiếm ( 26 ) Bộ lọc Mã ĐH Trạng thái Món hàng Tổng cước Chưa cước Nh…" at bounding box center [308, 137] width 616 height 274
click at [188, 14] on button at bounding box center [189, 12] width 16 height 16
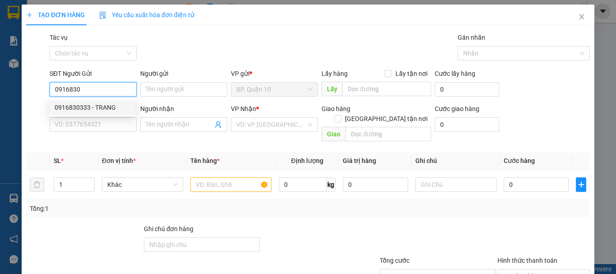
click at [83, 108] on div "0916830333 - TRANG" at bounding box center [92, 107] width 75 height 10
type input "0916830333"
type input "TRANG"
type input "0792397493"
type input "THÁI"
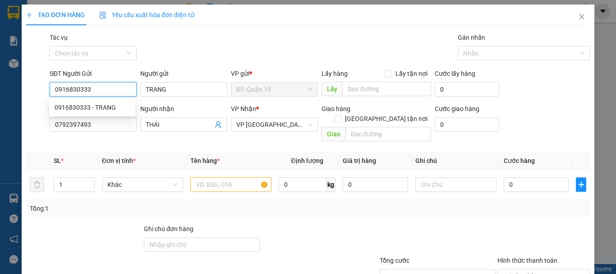
type input "30.000"
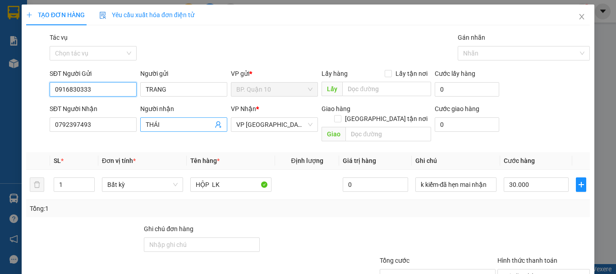
type input "0916830333"
click at [216, 122] on icon "user-add" at bounding box center [218, 124] width 7 height 7
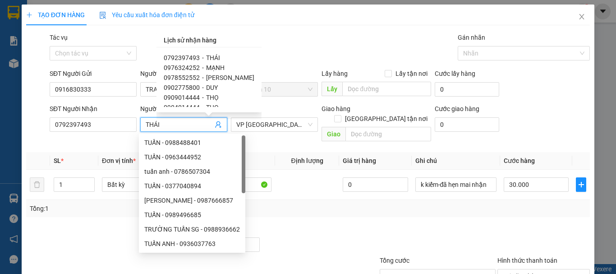
click at [219, 67] on span "MẠNH" at bounding box center [215, 67] width 18 height 7
type input "0976324252"
type input "MẠNH"
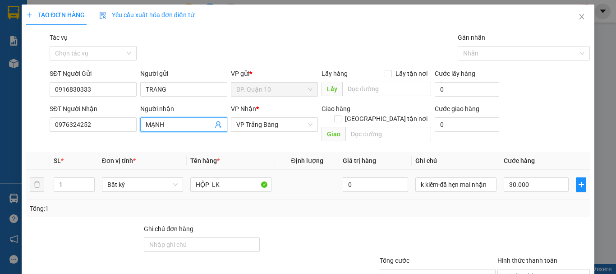
scroll to position [60, 0]
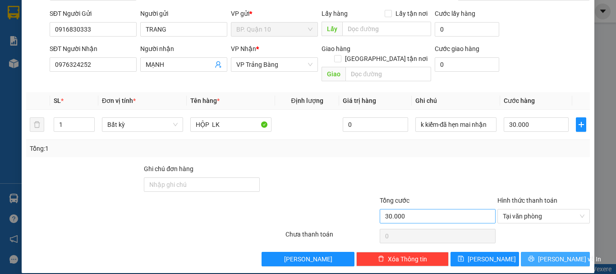
drag, startPoint x: 541, startPoint y: 244, endPoint x: 483, endPoint y: 212, distance: 66.2
click at [541, 252] on button "[PERSON_NAME] và In" at bounding box center [555, 259] width 69 height 14
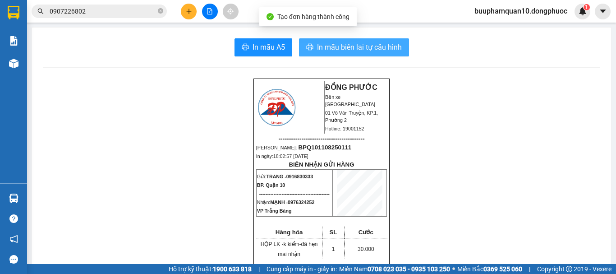
click at [366, 44] on span "In mẫu biên lai tự cấu hình" at bounding box center [359, 46] width 85 height 11
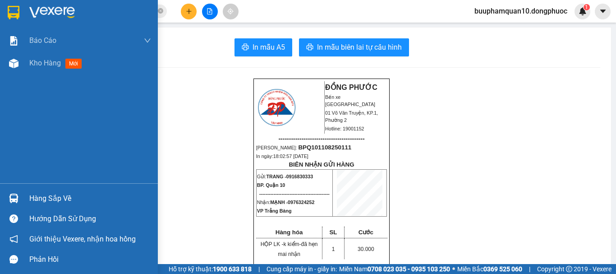
drag, startPoint x: 16, startPoint y: 199, endPoint x: 21, endPoint y: 200, distance: 5.0
click at [16, 200] on img at bounding box center [13, 197] width 9 height 9
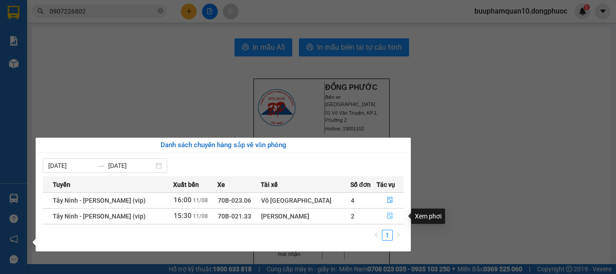
click at [387, 214] on icon "file-done" at bounding box center [389, 216] width 5 height 6
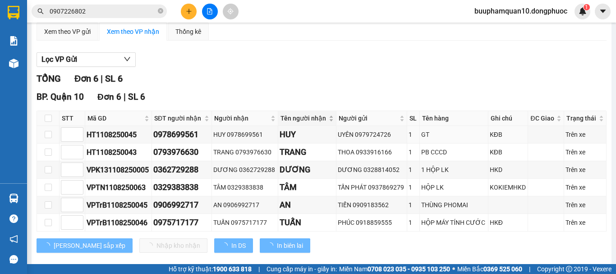
scroll to position [22, 0]
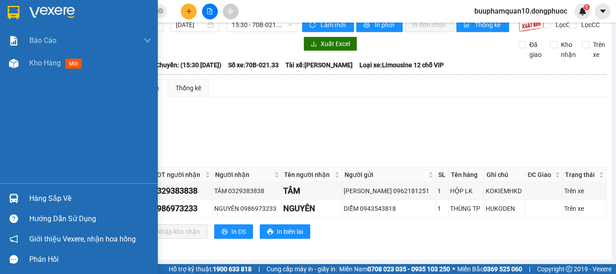
drag, startPoint x: 46, startPoint y: 199, endPoint x: 57, endPoint y: 197, distance: 11.9
click at [46, 199] on div "Hàng sắp về" at bounding box center [90, 199] width 122 height 14
